Goal: Task Accomplishment & Management: Manage account settings

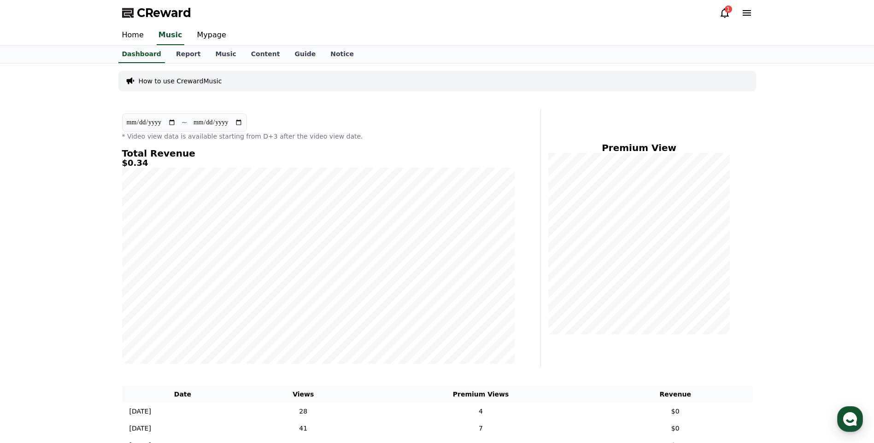
click at [718, 13] on div "CReward 1" at bounding box center [437, 13] width 645 height 26
click at [723, 12] on icon at bounding box center [724, 12] width 11 height 11
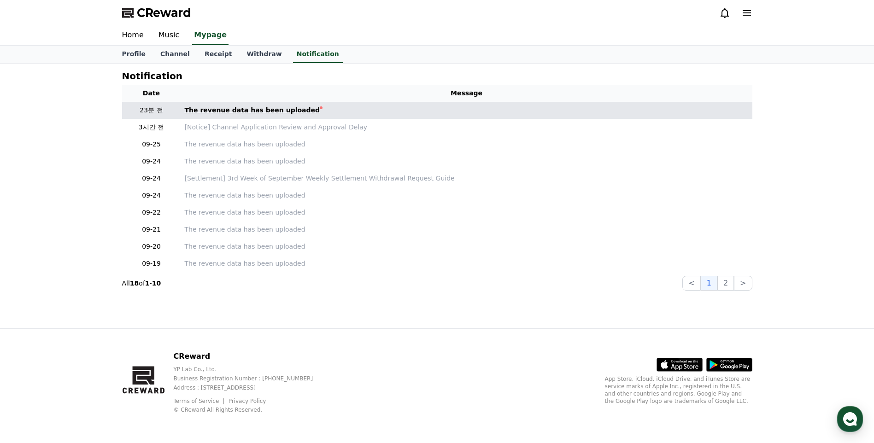
click at [289, 112] on div "The revenue data has been uploaded" at bounding box center [252, 110] width 135 height 10
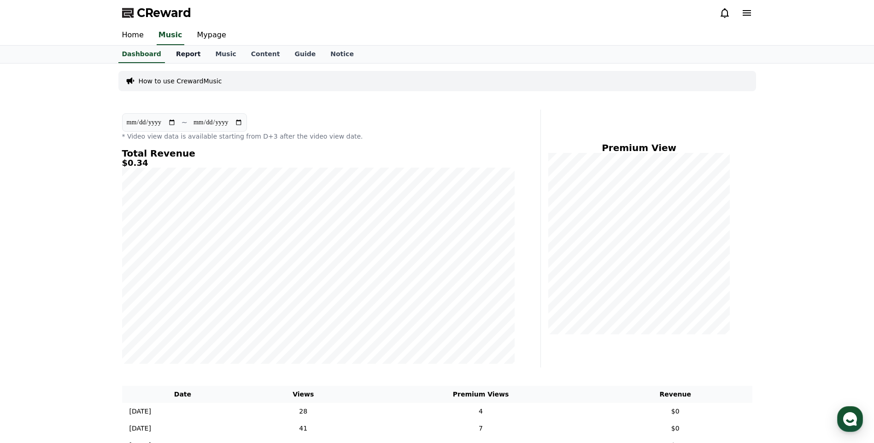
click at [176, 54] on link "Report" at bounding box center [189, 55] width 40 height 18
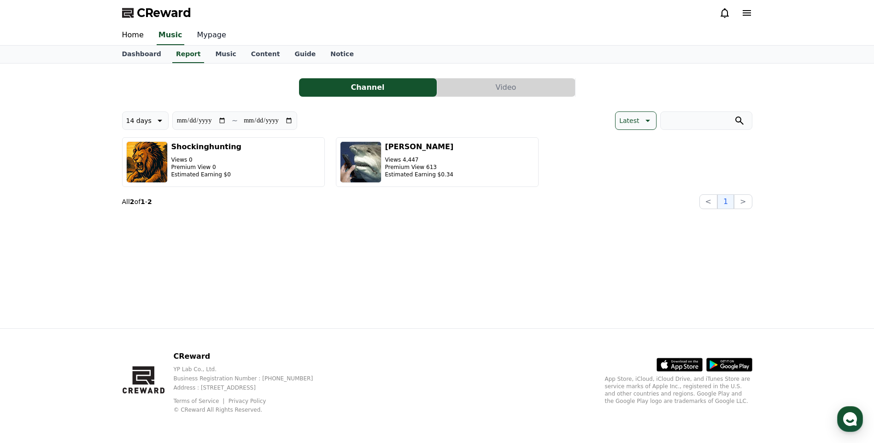
click at [209, 32] on link "Mypage" at bounding box center [212, 35] width 44 height 19
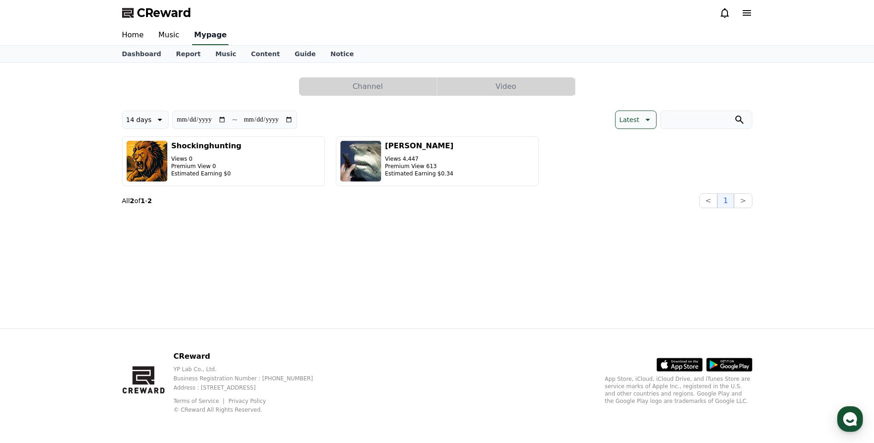
select select "**********"
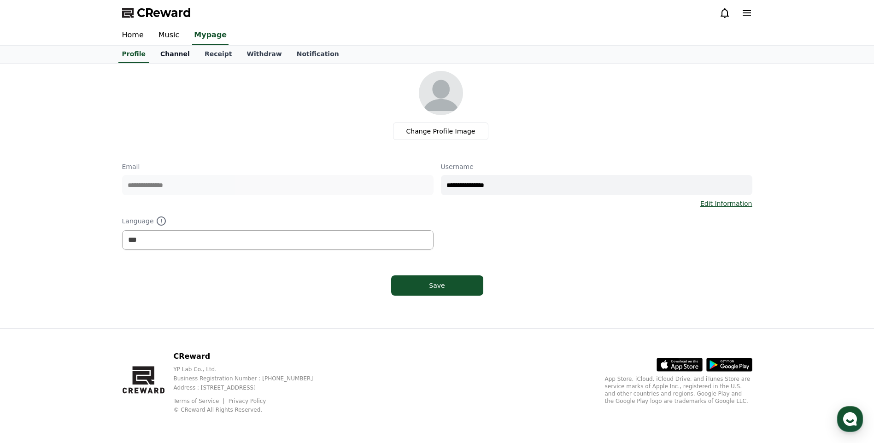
click at [166, 52] on link "Channel" at bounding box center [175, 55] width 44 height 18
